Goal: Task Accomplishment & Management: Use online tool/utility

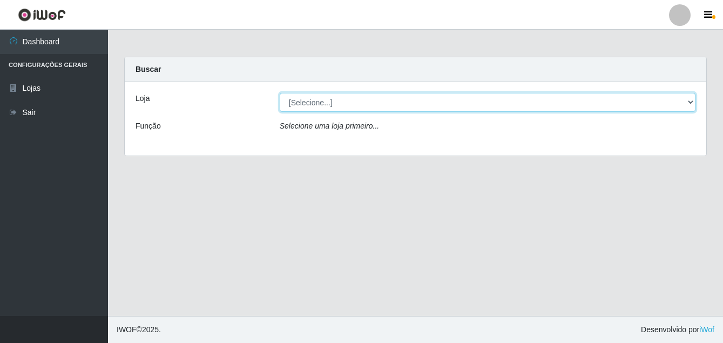
click at [337, 104] on select "[Selecione...] Ajubá Mercado" at bounding box center [488, 102] width 416 height 19
select select "402"
click at [280, 93] on select "[Selecione...] Ajubá Mercado" at bounding box center [488, 102] width 416 height 19
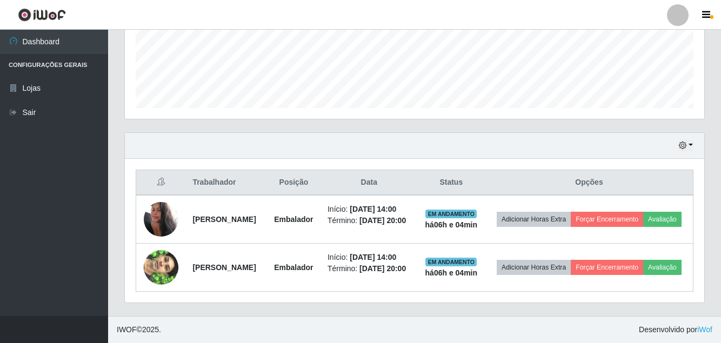
scroll to position [294, 0]
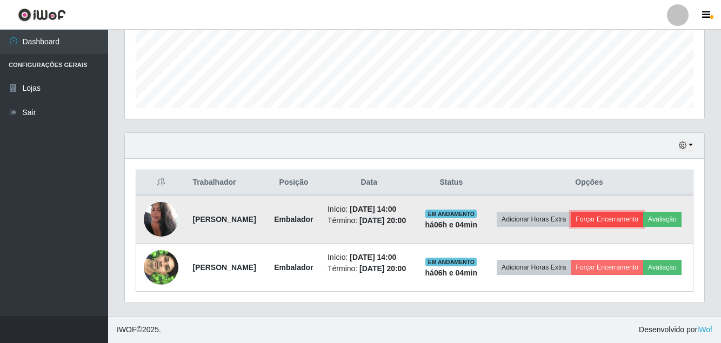
click at [642, 212] on button "Forçar Encerramento" at bounding box center [606, 219] width 72 height 15
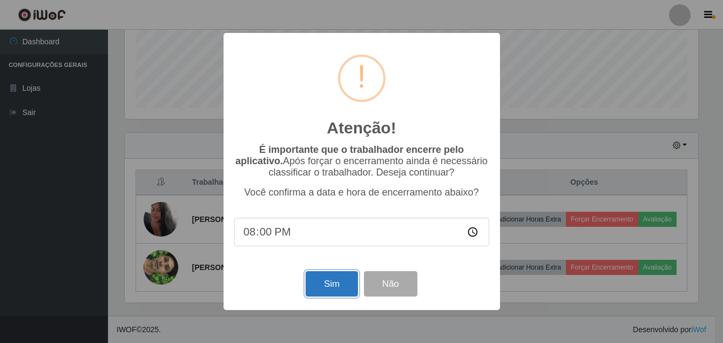
click at [330, 283] on button "Sim" at bounding box center [332, 283] width 52 height 25
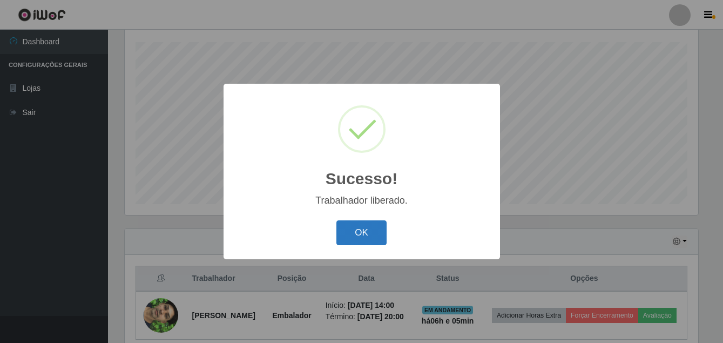
click at [354, 231] on button "OK" at bounding box center [362, 232] width 50 height 25
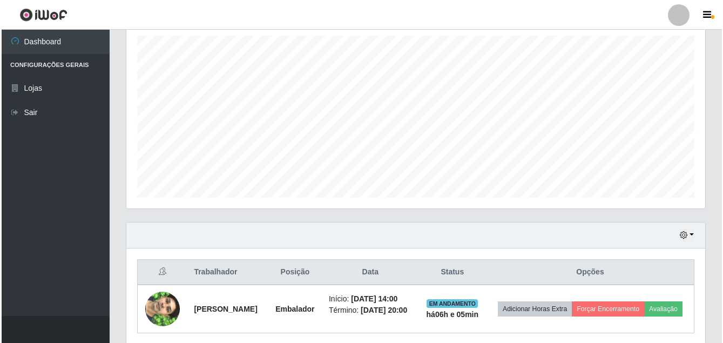
scroll to position [238, 0]
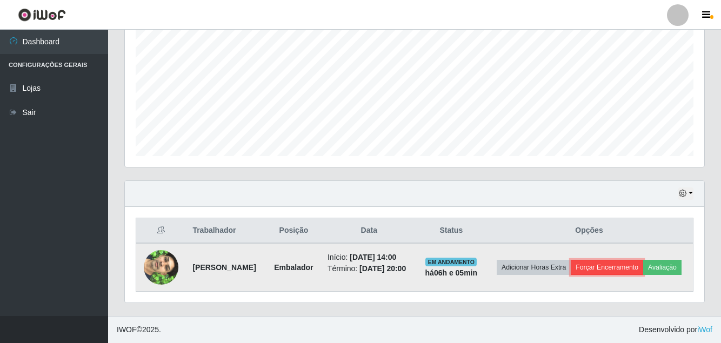
click at [640, 260] on button "Forçar Encerramento" at bounding box center [606, 267] width 72 height 15
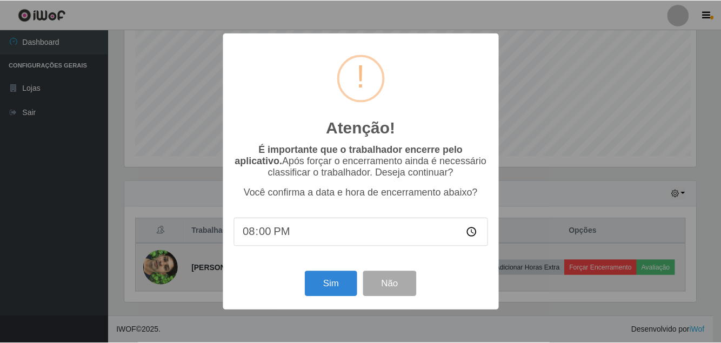
scroll to position [224, 574]
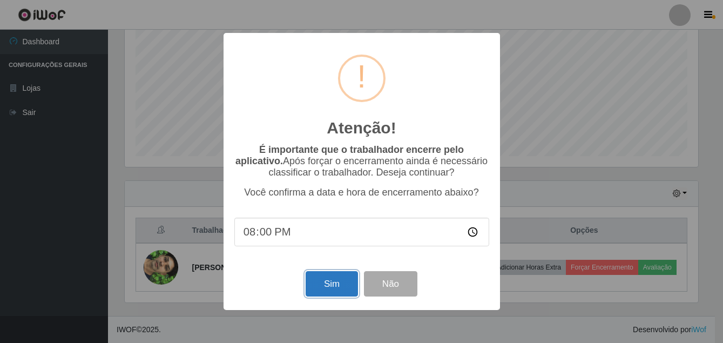
click at [335, 284] on button "Sim" at bounding box center [332, 283] width 52 height 25
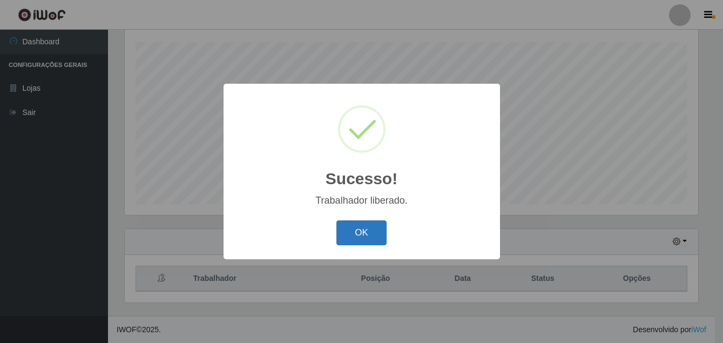
click at [372, 233] on button "OK" at bounding box center [362, 232] width 50 height 25
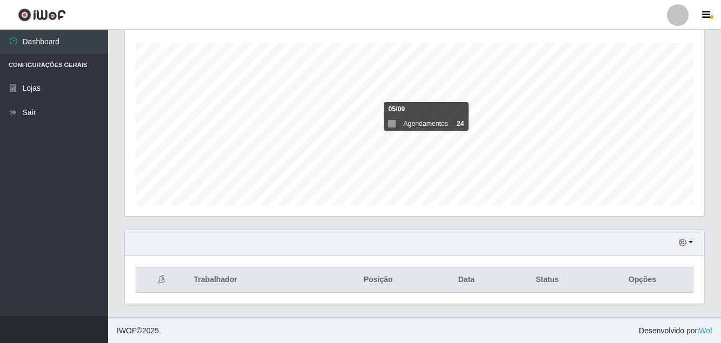
scroll to position [182, 0]
